Goal: Task Accomplishment & Management: Manage account settings

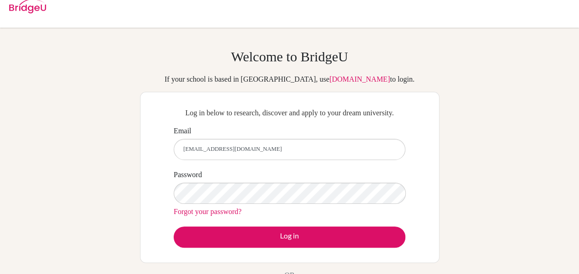
click at [174, 226] on button "Log in" at bounding box center [290, 236] width 232 height 21
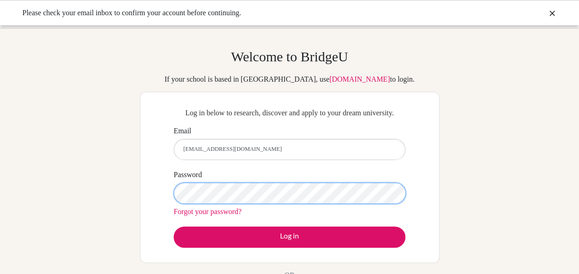
click at [174, 226] on button "Log in" at bounding box center [290, 236] width 232 height 21
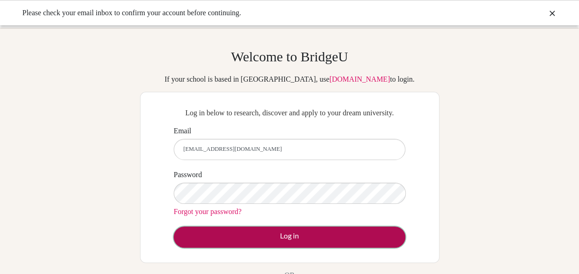
click at [324, 247] on button "Log in" at bounding box center [290, 236] width 232 height 21
click at [309, 246] on button "Log in" at bounding box center [290, 236] width 232 height 21
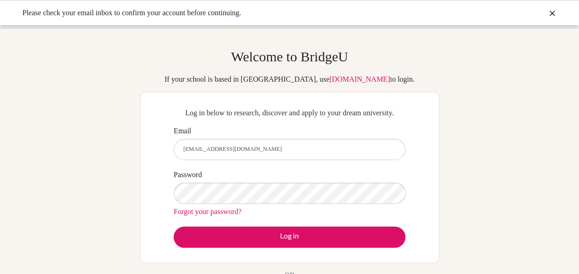
click at [240, 215] on link "Forgot your password?" at bounding box center [208, 211] width 68 height 8
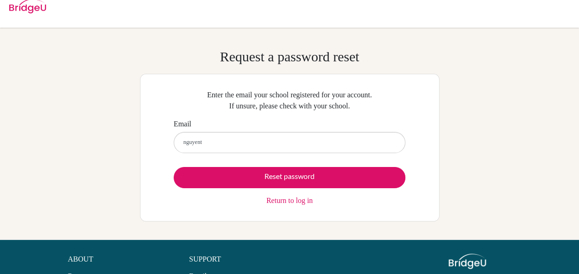
type input "[EMAIL_ADDRESS][DOMAIN_NAME]"
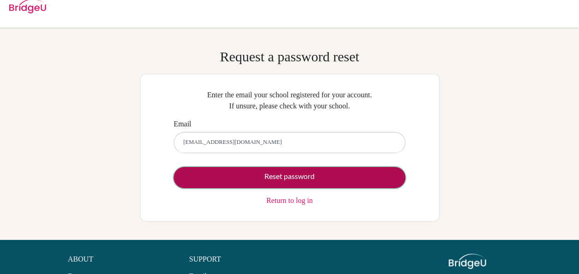
click at [288, 185] on button "Reset password" at bounding box center [290, 177] width 232 height 21
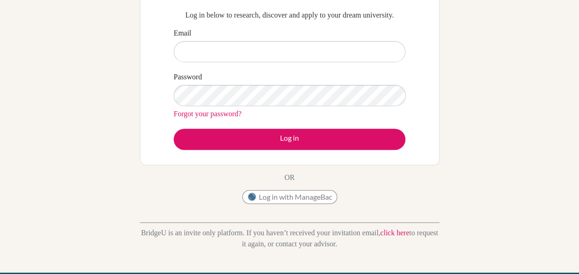
scroll to position [100, 0]
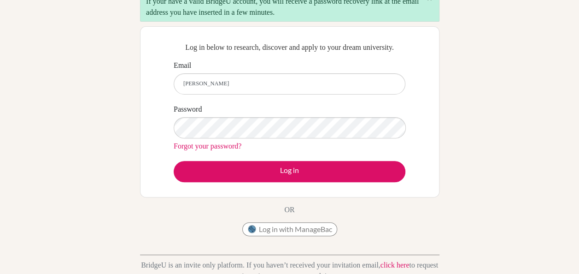
type input "[EMAIL_ADDRESS][DOMAIN_NAME]"
drag, startPoint x: 573, startPoint y: 146, endPoint x: 571, endPoint y: 129, distance: 17.1
click at [571, 129] on div "Welcome to BridgeU If your school is based in China, use app.bridge-u.com.cn to…" at bounding box center [289, 116] width 579 height 340
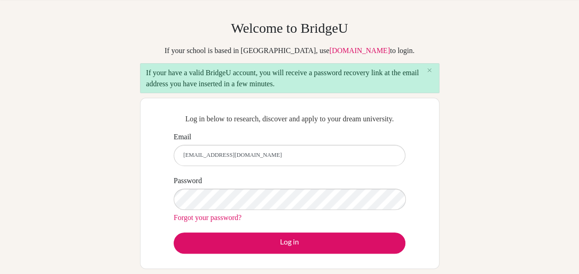
scroll to position [47, 0]
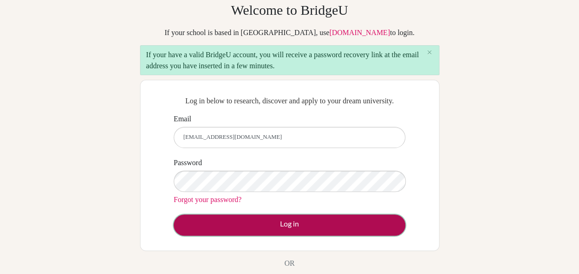
click at [364, 235] on button "Log in" at bounding box center [290, 224] width 232 height 21
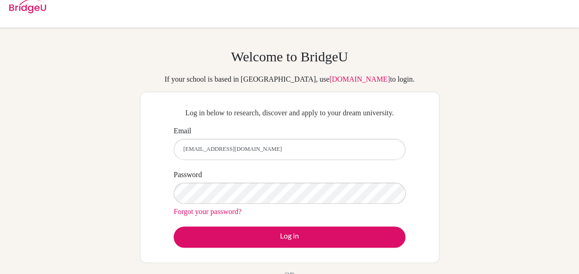
type input "[EMAIL_ADDRESS][DOMAIN_NAME]"
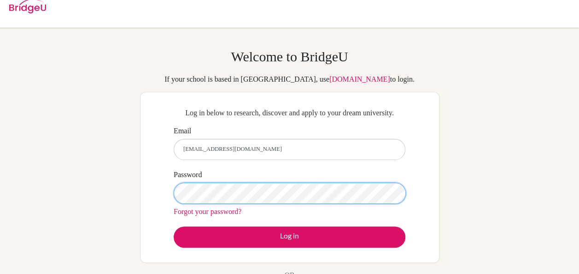
click at [174, 226] on button "Log in" at bounding box center [290, 236] width 232 height 21
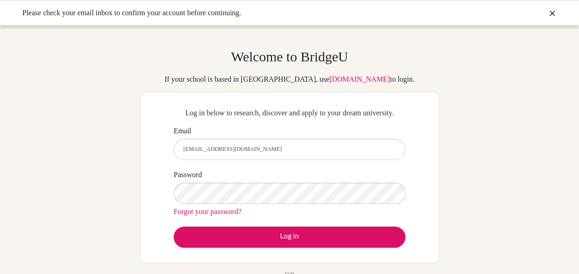
click at [256, 21] on div "Please check your email inbox to confirm your account before continuing." at bounding box center [289, 12] width 579 height 25
